Goal: Use online tool/utility: Utilize a website feature to perform a specific function

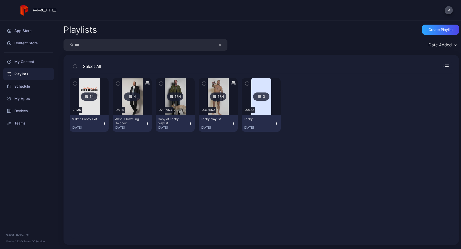
click at [23, 60] on div "My Content" at bounding box center [28, 62] width 51 height 12
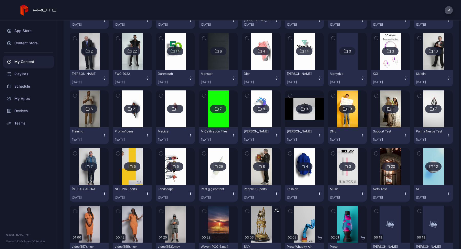
scroll to position [848, 0]
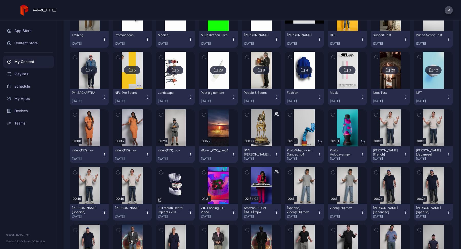
click at [105, 155] on icon "button" at bounding box center [105, 155] width 4 height 4
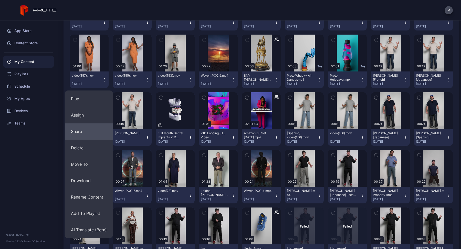
scroll to position [934, 0]
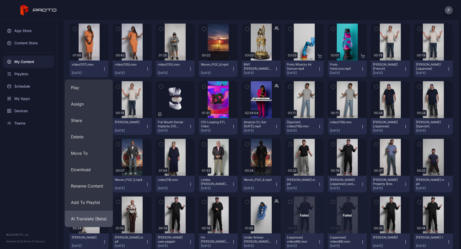
click at [84, 217] on button "AI Translate (Beta)" at bounding box center [89, 219] width 48 height 16
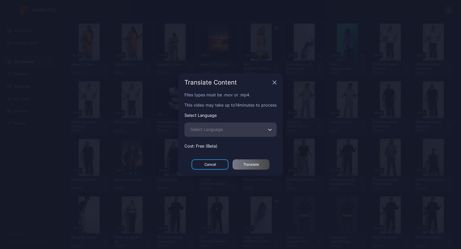
click at [205, 128] on span "Select Language" at bounding box center [207, 129] width 32 height 6
click at [205, 128] on input "Select Language" at bounding box center [231, 130] width 92 height 14
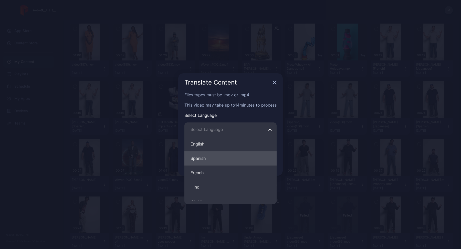
click at [207, 156] on button "Spanish" at bounding box center [231, 158] width 92 height 14
type input "*******"
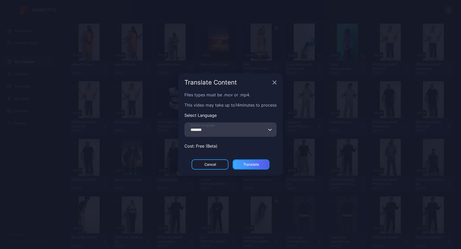
click at [249, 164] on div "Translate" at bounding box center [252, 165] width 16 height 4
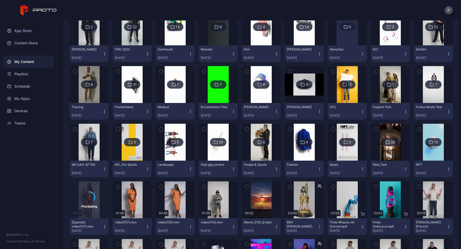
scroll to position [792, 0]
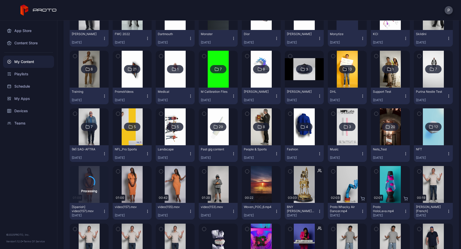
click at [146, 212] on icon "button" at bounding box center [148, 211] width 4 height 4
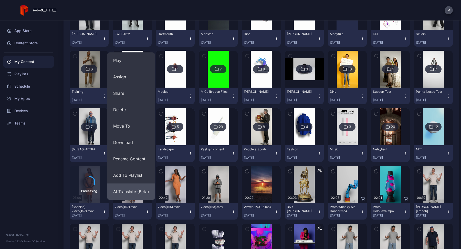
click at [132, 189] on button "AI Translate (Beta)" at bounding box center [131, 192] width 48 height 16
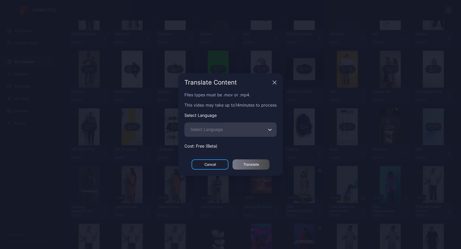
click at [207, 127] on span "Select Language" at bounding box center [207, 129] width 32 height 6
click at [207, 127] on input "Select Language" at bounding box center [231, 130] width 92 height 14
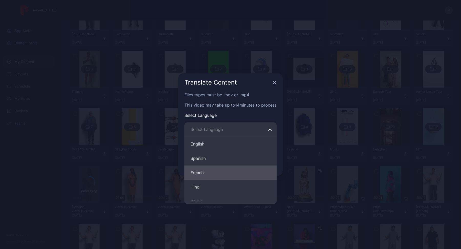
click at [205, 175] on button "French" at bounding box center [231, 173] width 92 height 14
type input "******"
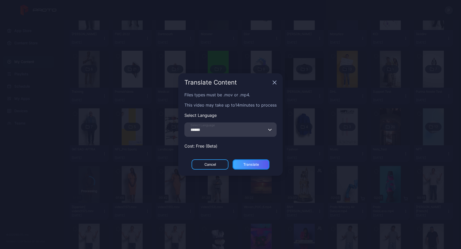
click at [257, 167] on div "Translate" at bounding box center [251, 164] width 37 height 10
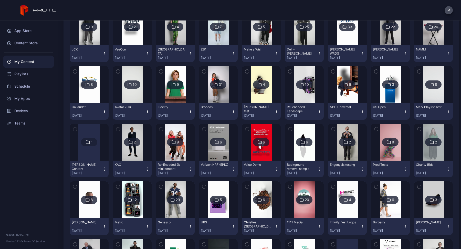
scroll to position [776, 0]
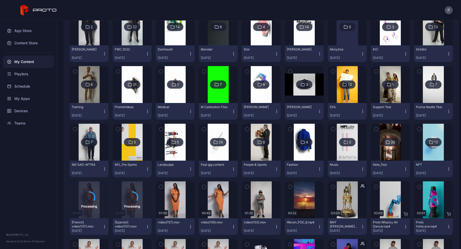
click at [189, 227] on icon "button" at bounding box center [191, 227] width 4 height 4
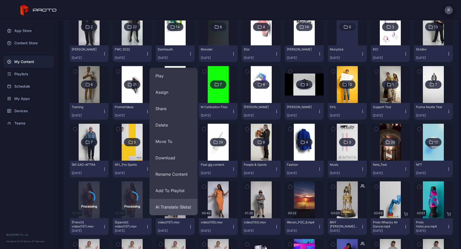
click at [180, 207] on button "AI Translate (Beta)" at bounding box center [173, 207] width 48 height 16
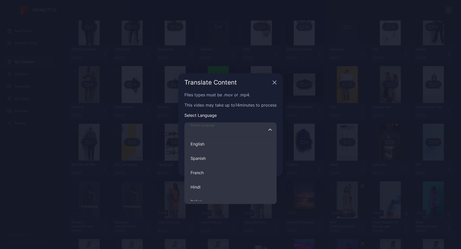
click at [210, 133] on input "Select Language English Spanish French Hindi Italian German Polish Portuguese C…" at bounding box center [231, 130] width 92 height 14
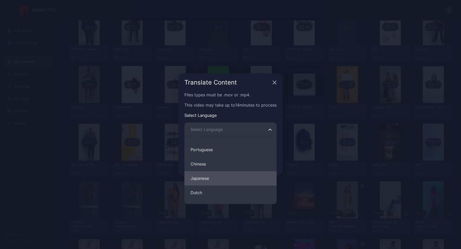
click at [208, 177] on button "Japanese" at bounding box center [231, 178] width 92 height 14
type input "********"
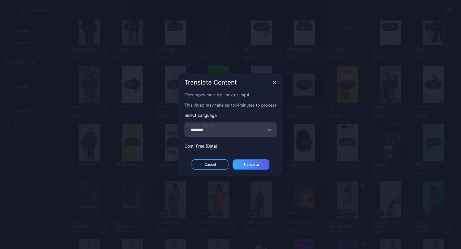
click at [250, 162] on div "Translate" at bounding box center [251, 164] width 37 height 10
